Goal: Task Accomplishment & Management: Use online tool/utility

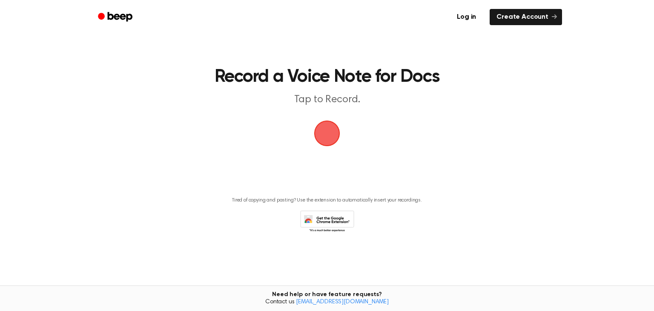
click at [329, 127] on span "button" at bounding box center [327, 133] width 26 height 26
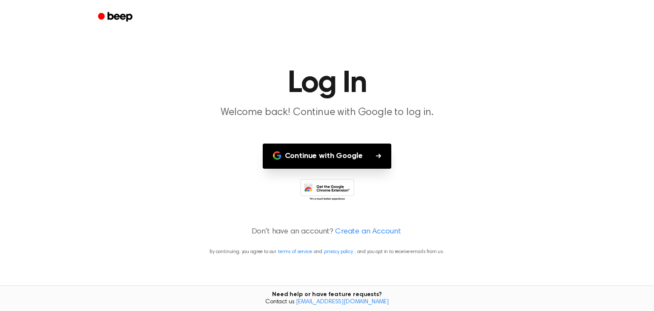
click at [331, 160] on button "Continue with Google" at bounding box center [327, 155] width 129 height 25
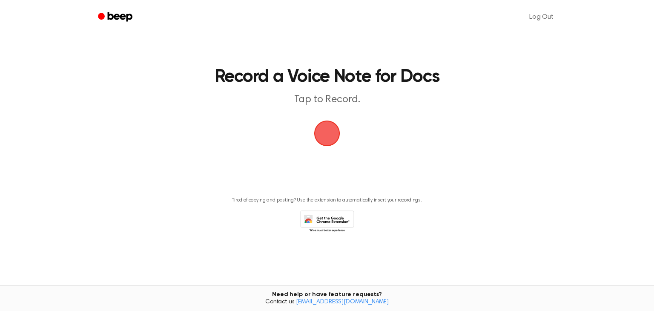
click at [333, 136] on span "button" at bounding box center [327, 133] width 31 height 31
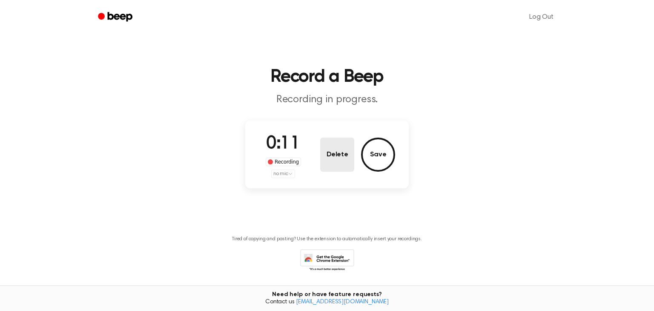
click at [325, 159] on button "Delete" at bounding box center [337, 155] width 34 height 34
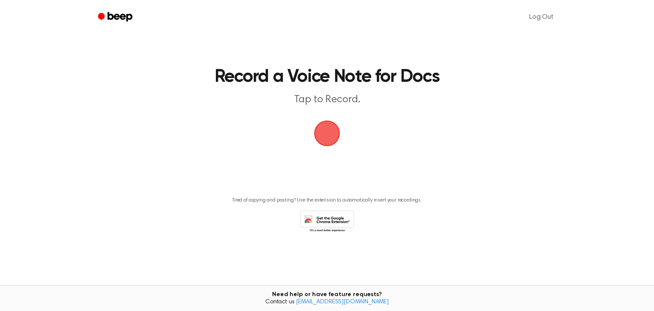
click at [332, 304] on link "[EMAIL_ADDRESS][DOMAIN_NAME]" at bounding box center [342, 302] width 93 height 6
